Goal: Task Accomplishment & Management: Use online tool/utility

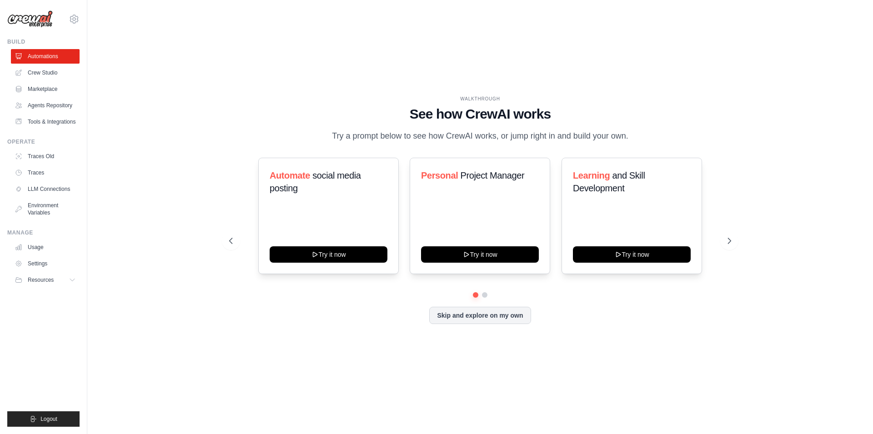
click at [751, 125] on div "WALKTHROUGH See how [PERSON_NAME] works Try a prompt below to see how [PERSON_N…" at bounding box center [480, 217] width 757 height 416
click at [336, 60] on div "WALKTHROUGH See how [PERSON_NAME] works Try a prompt below to see how [PERSON_N…" at bounding box center [480, 217] width 757 height 416
click at [333, 56] on div "WALKTHROUGH See how [PERSON_NAME] works Try a prompt below to see how [PERSON_N…" at bounding box center [480, 217] width 757 height 416
click at [488, 318] on button "Skip and explore on my own" at bounding box center [479, 314] width 101 height 17
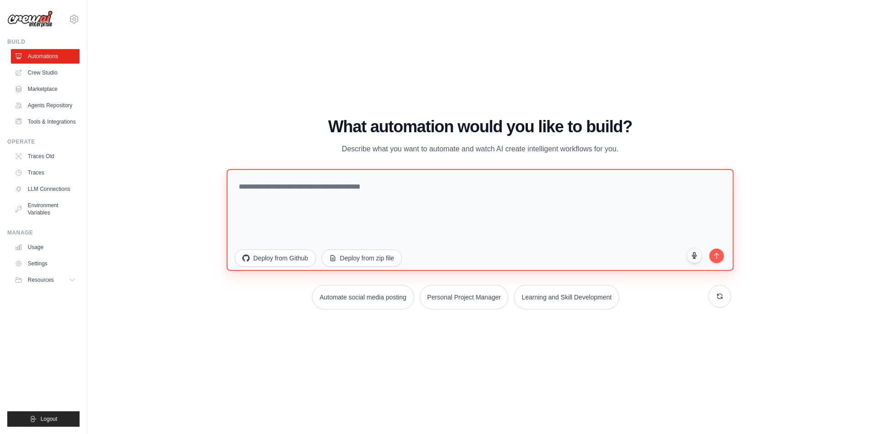
click at [372, 201] on textarea at bounding box center [480, 220] width 507 height 102
click at [429, 173] on textarea at bounding box center [480, 220] width 507 height 102
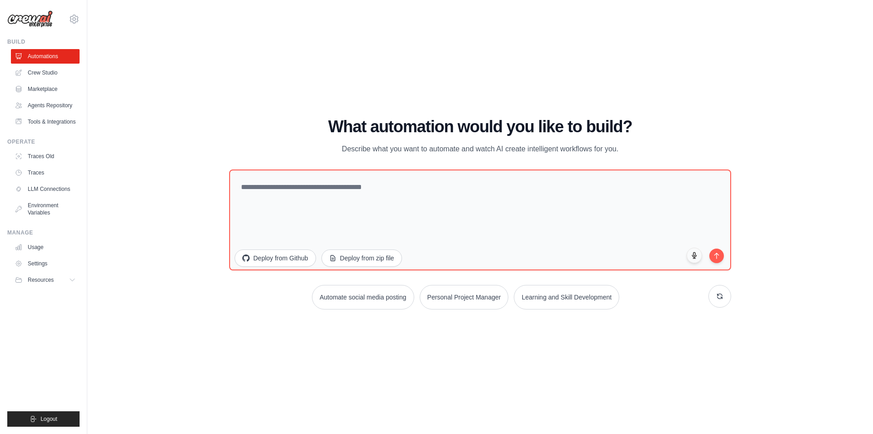
click at [642, 92] on div "WALKTHROUGH See how [PERSON_NAME] works Try a prompt below to see how [PERSON_N…" at bounding box center [480, 217] width 757 height 416
click at [309, 23] on div "WALKTHROUGH See how [PERSON_NAME] works Try a prompt below to see how [PERSON_N…" at bounding box center [480, 217] width 757 height 416
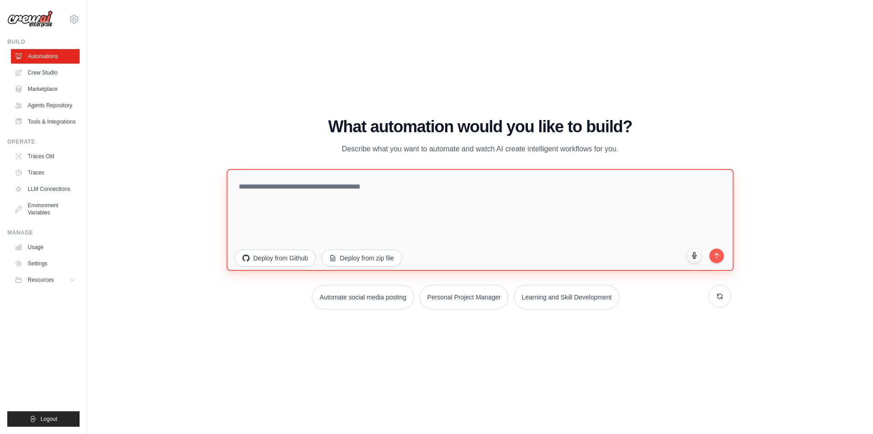
click at [470, 190] on textarea at bounding box center [480, 220] width 507 height 102
drag, startPoint x: 306, startPoint y: 196, endPoint x: 314, endPoint y: 186, distance: 13.4
click at [311, 193] on textarea at bounding box center [480, 220] width 507 height 102
